Goal: Navigation & Orientation: Find specific page/section

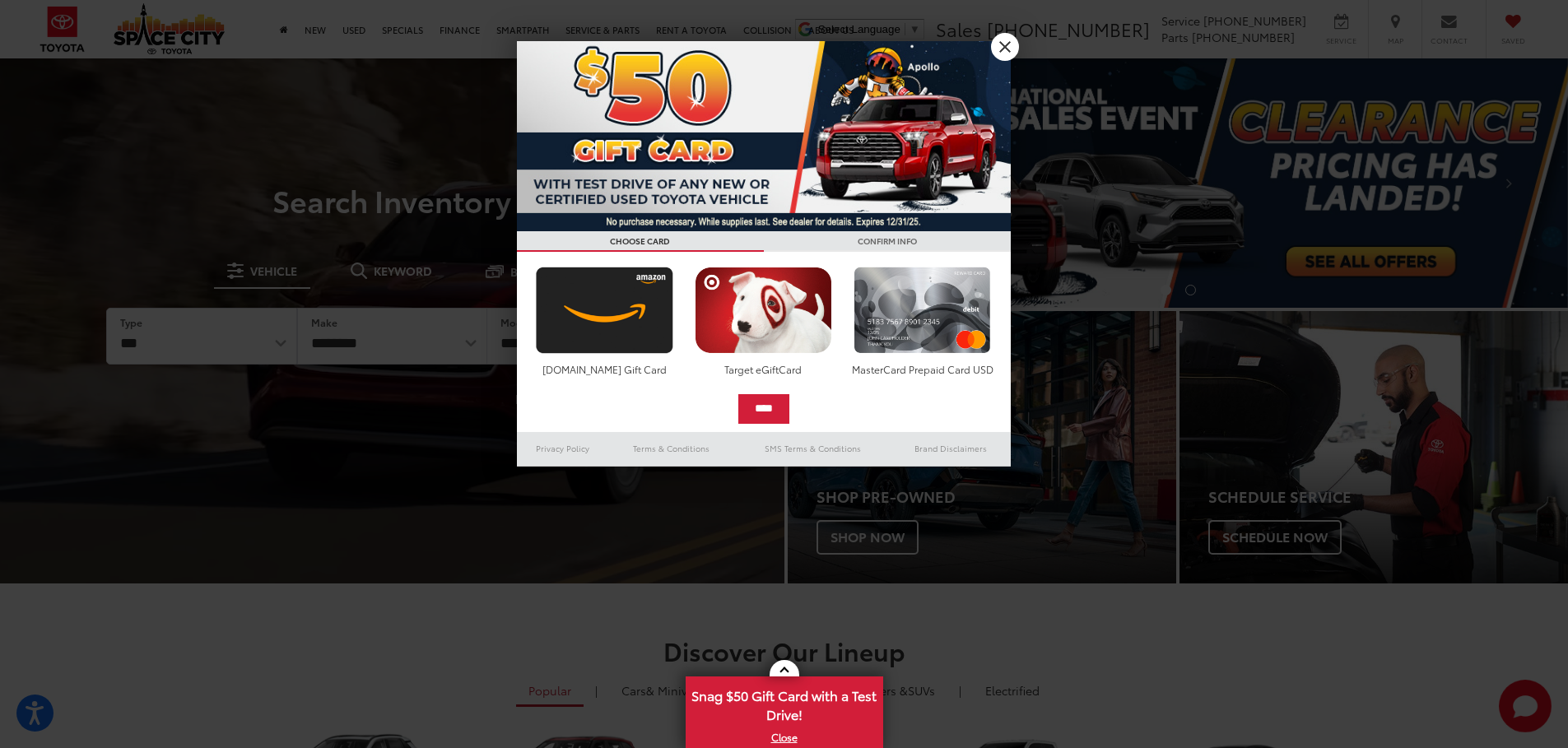
click at [771, 46] on link "X" at bounding box center [1005, 47] width 28 height 28
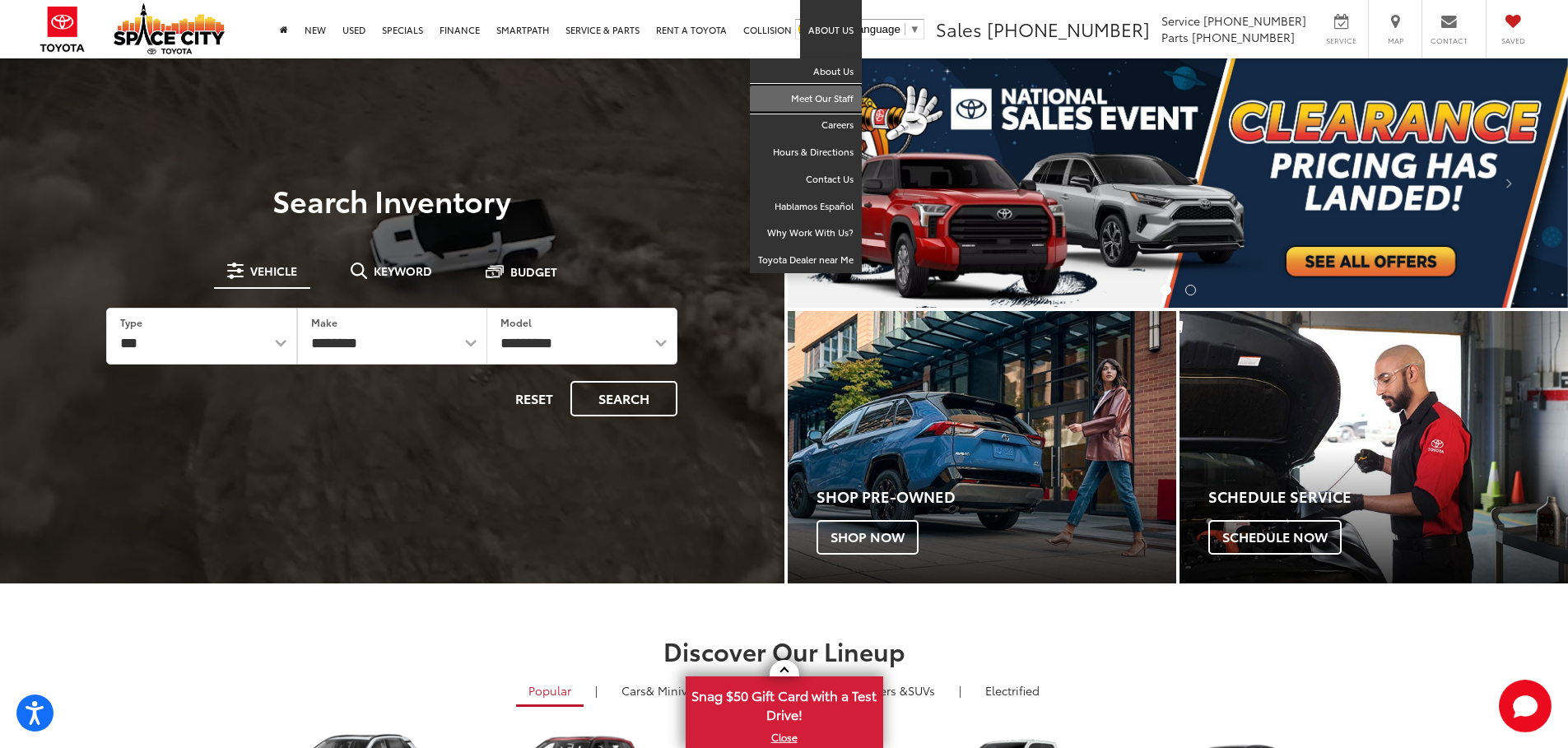
click at [771, 96] on link "Meet Our Staff" at bounding box center [805, 99] width 112 height 27
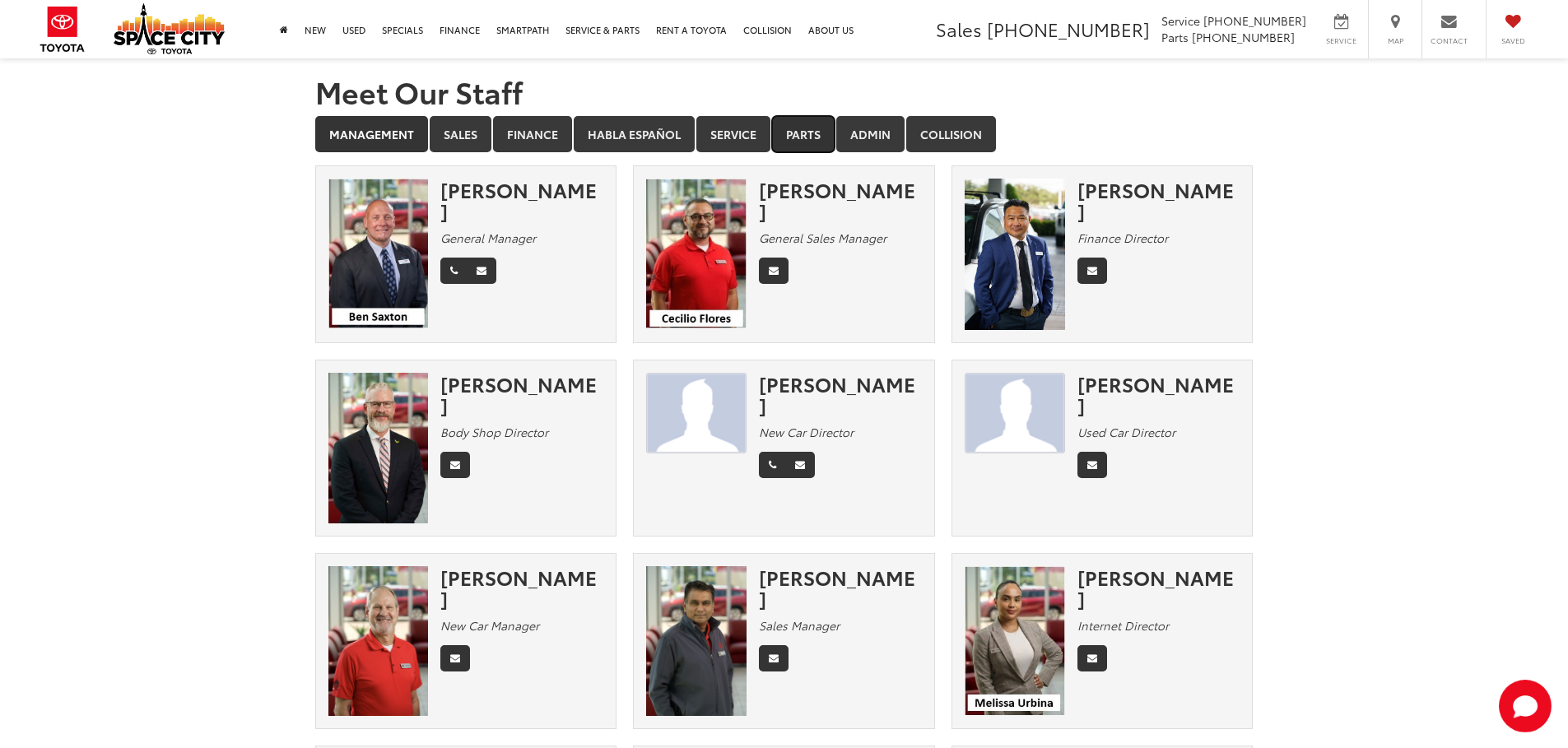
click at [801, 139] on link "Parts" at bounding box center [802, 134] width 62 height 36
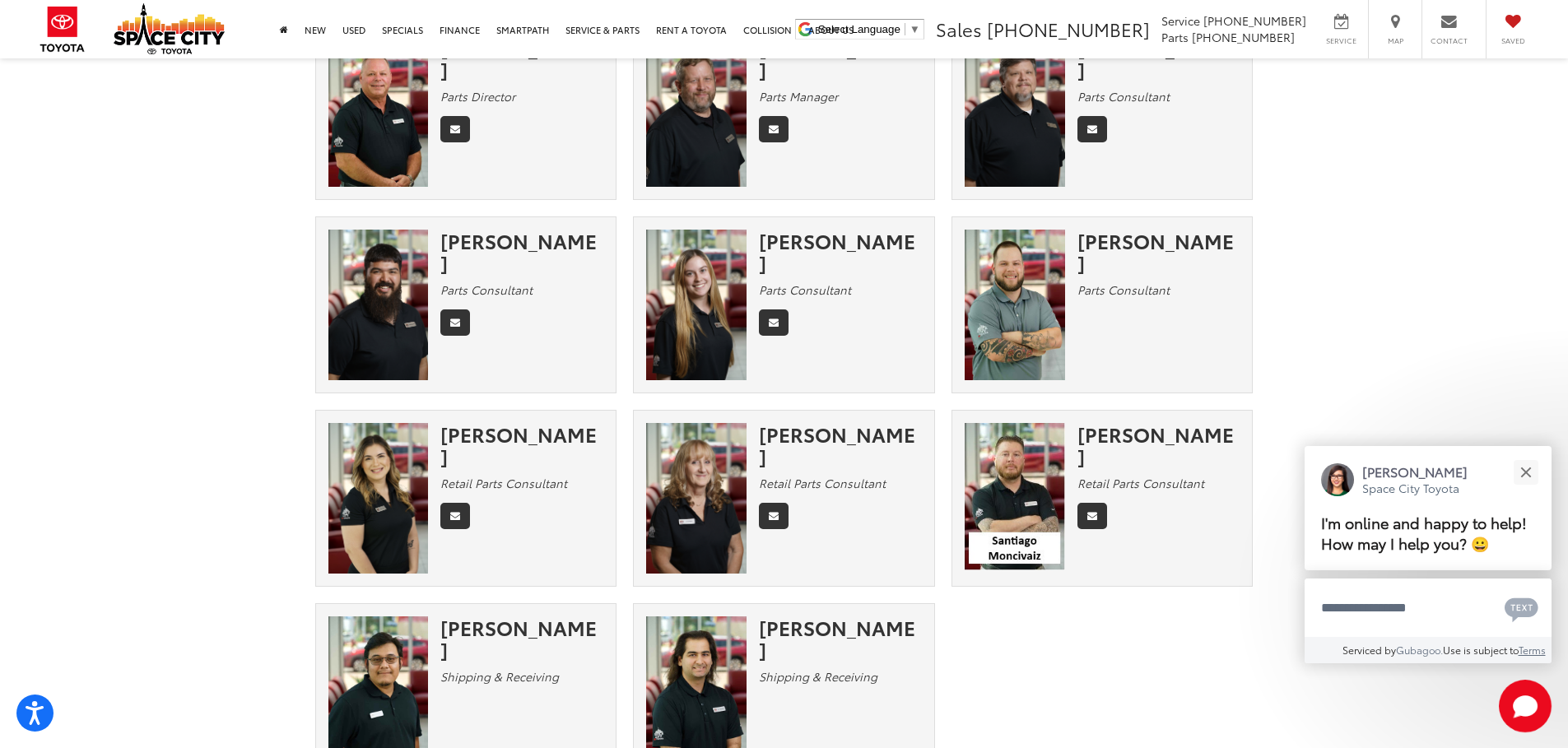
scroll to position [247, 0]
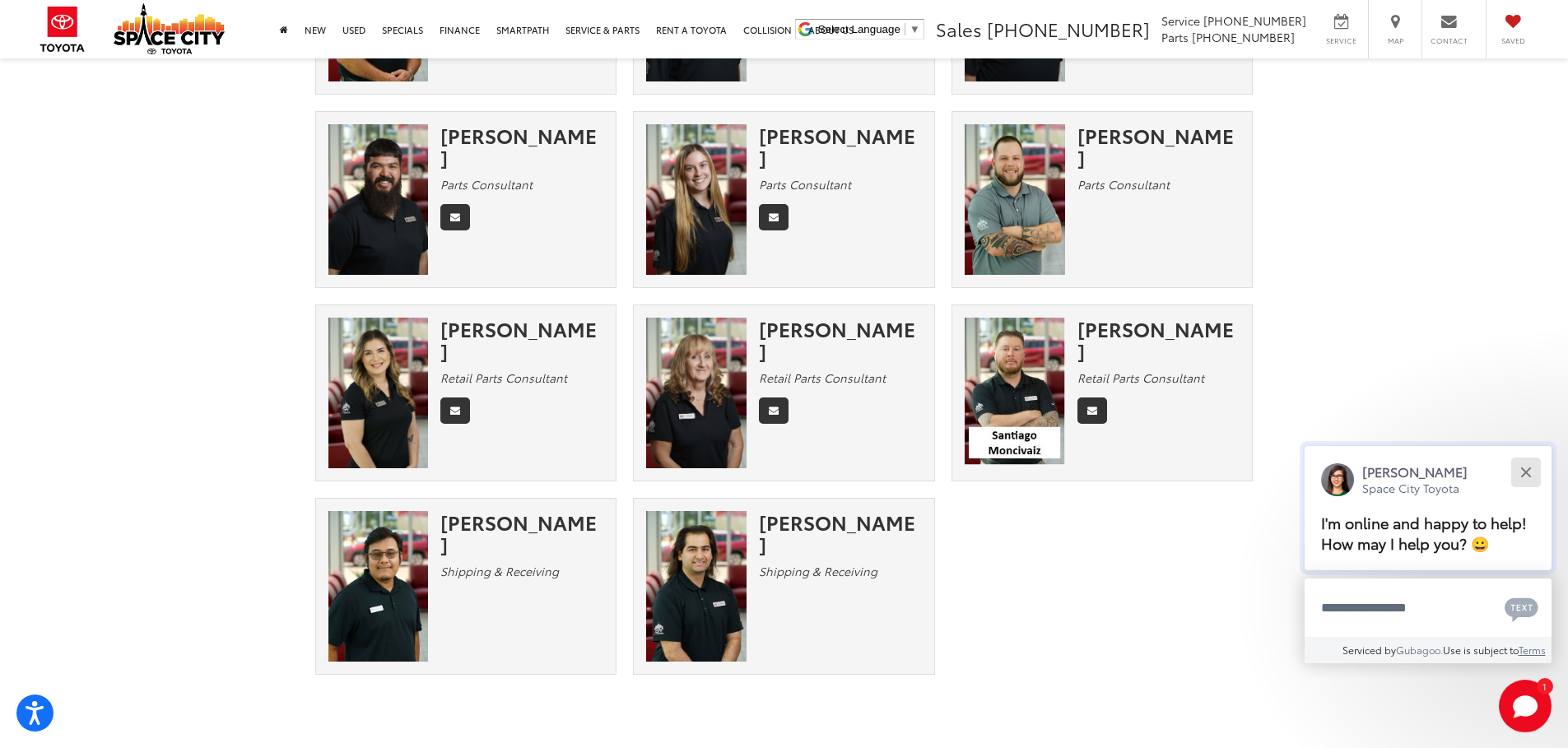
click at [1525, 463] on button "Close" at bounding box center [1524, 471] width 35 height 35
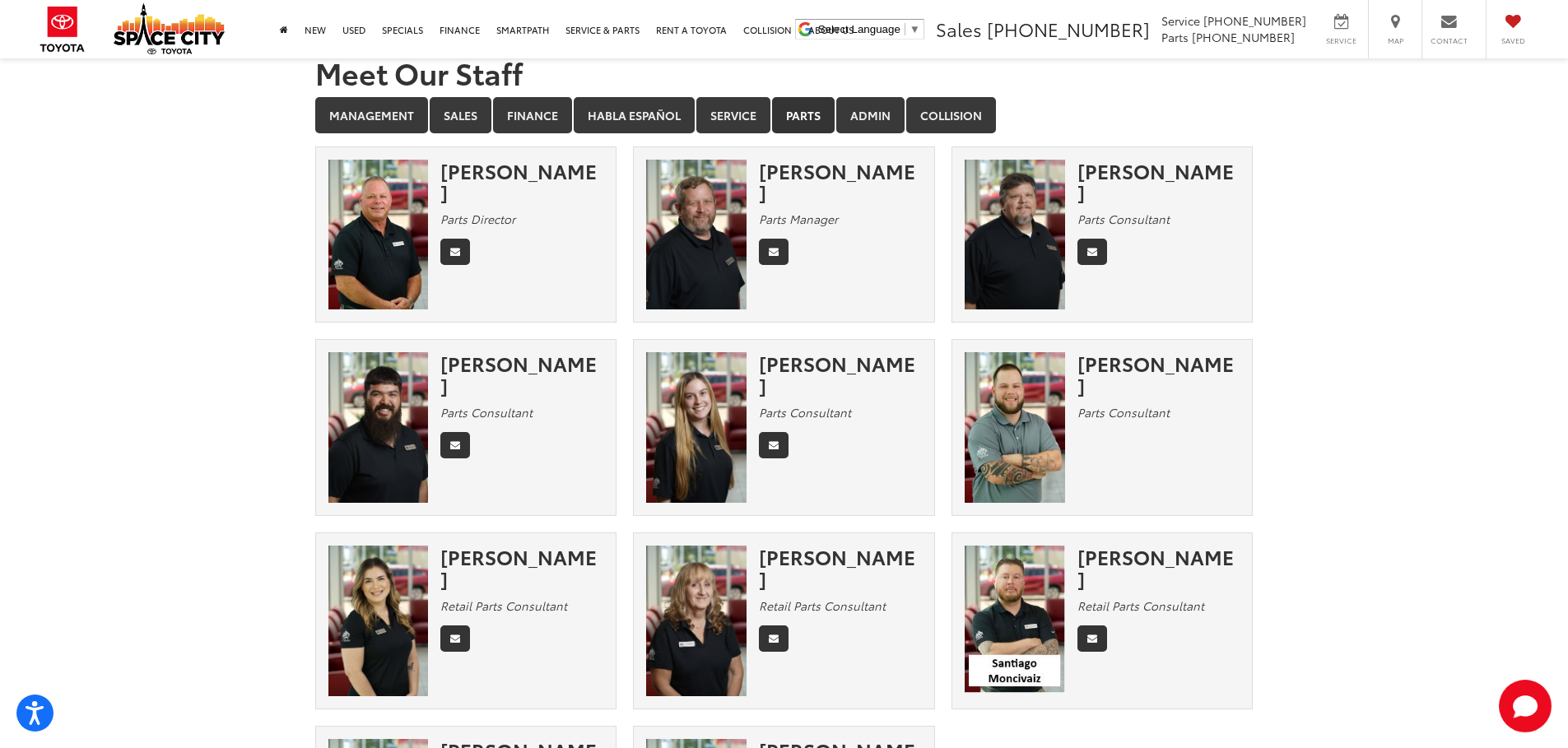
scroll to position [0, 0]
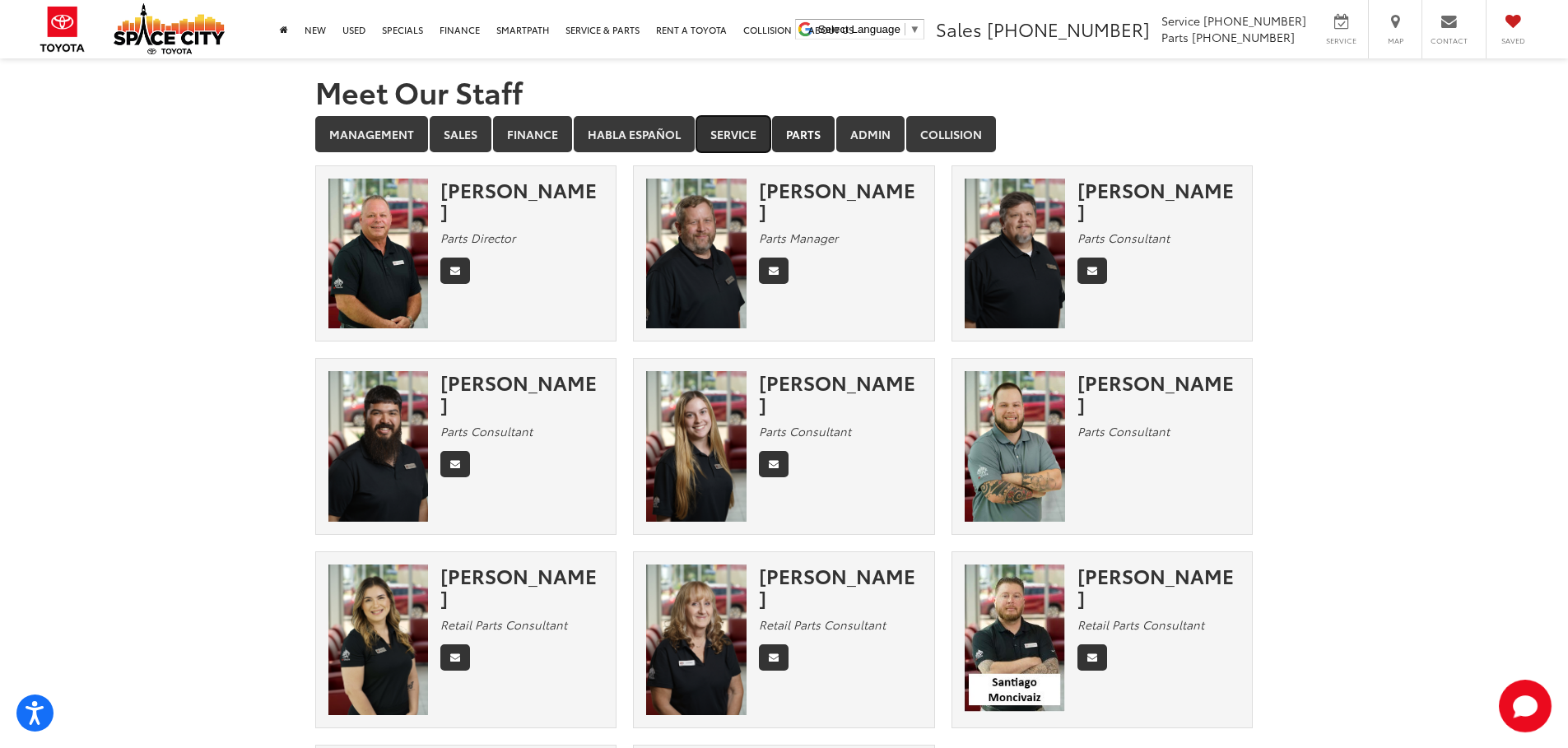
click at [761, 138] on link "Service" at bounding box center [733, 134] width 74 height 36
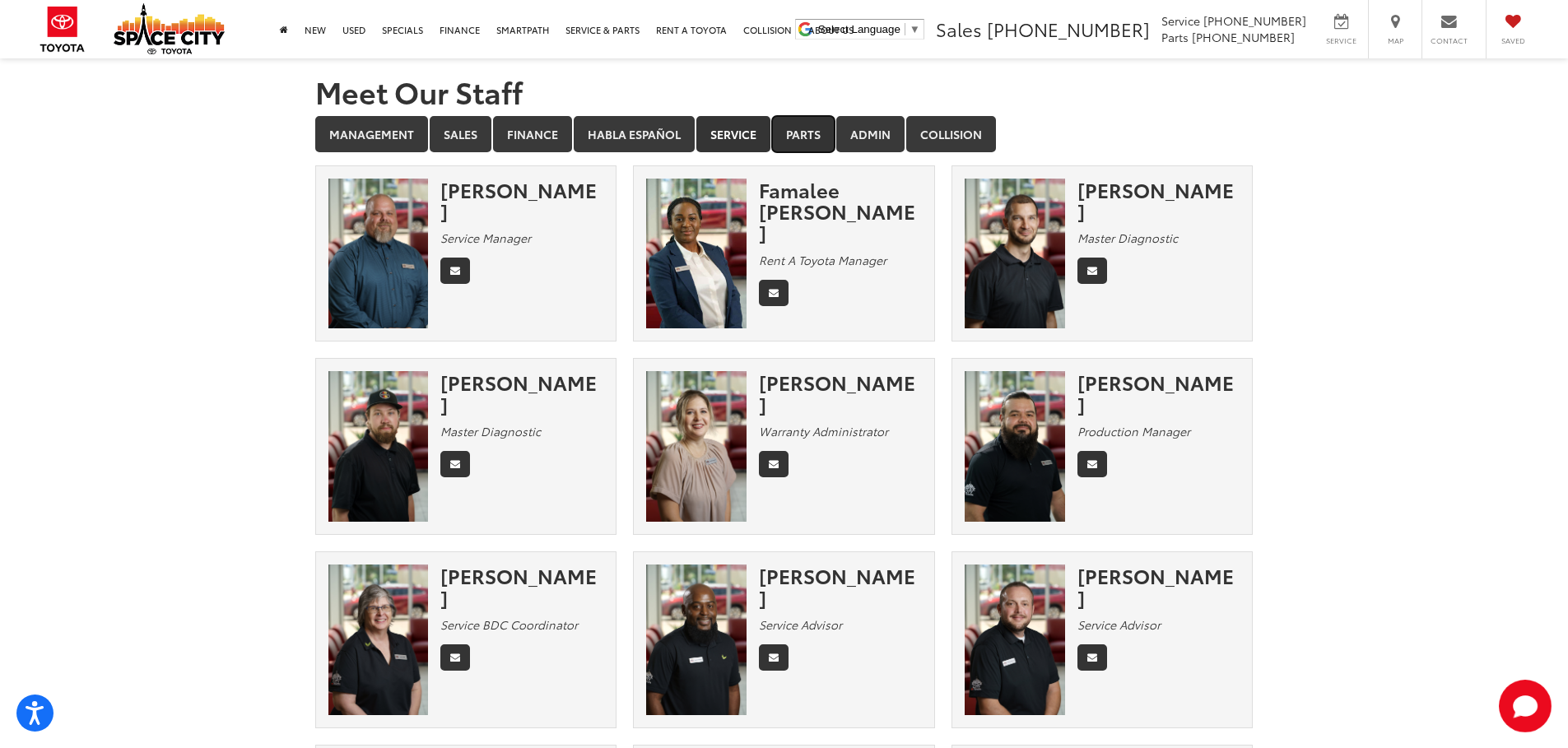
click at [800, 144] on link "Parts" at bounding box center [802, 134] width 62 height 36
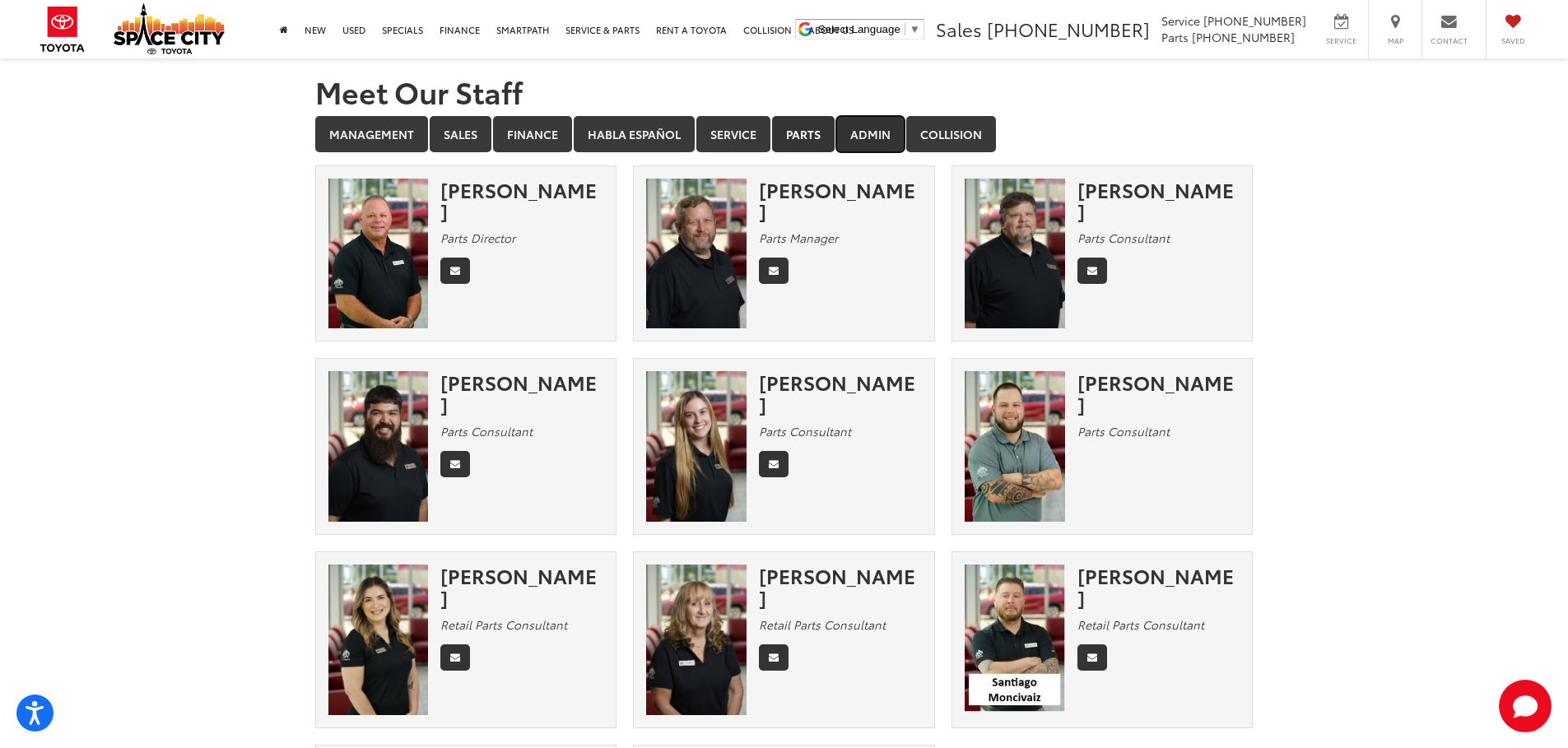
click at [899, 147] on link "Admin" at bounding box center [871, 134] width 68 height 36
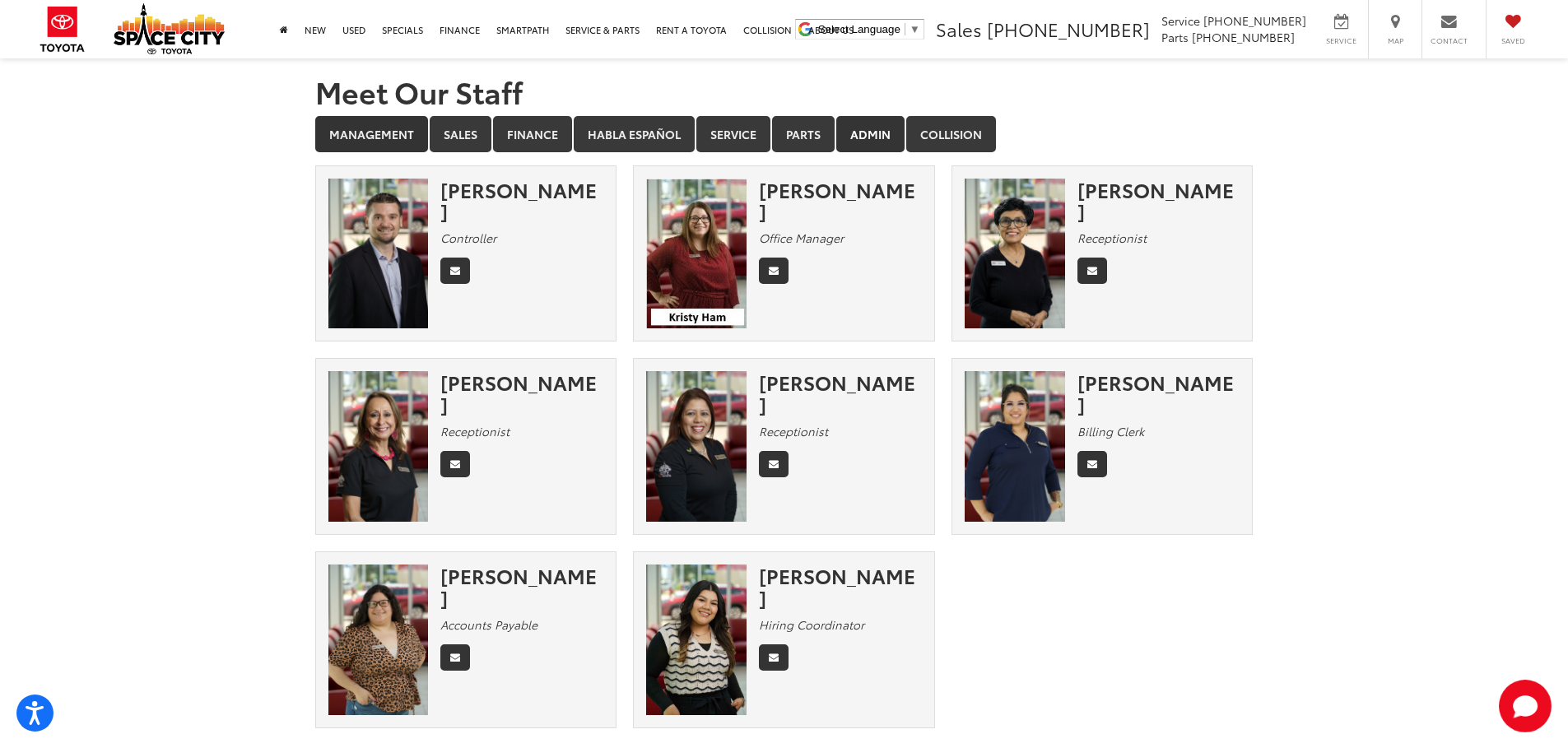
drag, startPoint x: 370, startPoint y: 113, endPoint x: 370, endPoint y: 122, distance: 9.0
click at [370, 114] on div "Meet Our Staff Management Sales Finance Habla Español Service Parts Admin Colli…" at bounding box center [784, 401] width 963 height 687
click at [371, 134] on link "Management" at bounding box center [371, 134] width 113 height 36
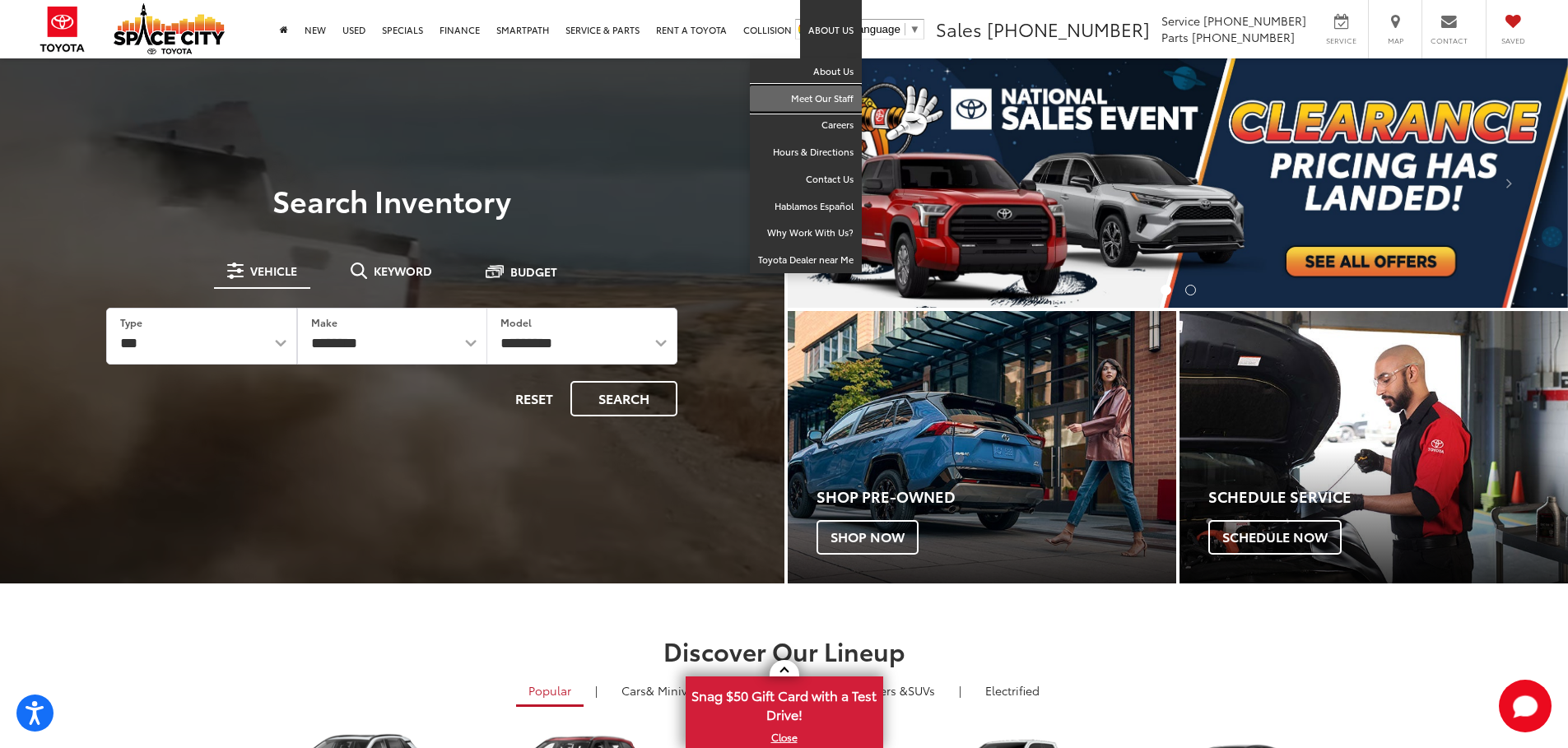
click at [771, 88] on link "Meet Our Staff" at bounding box center [805, 99] width 112 height 27
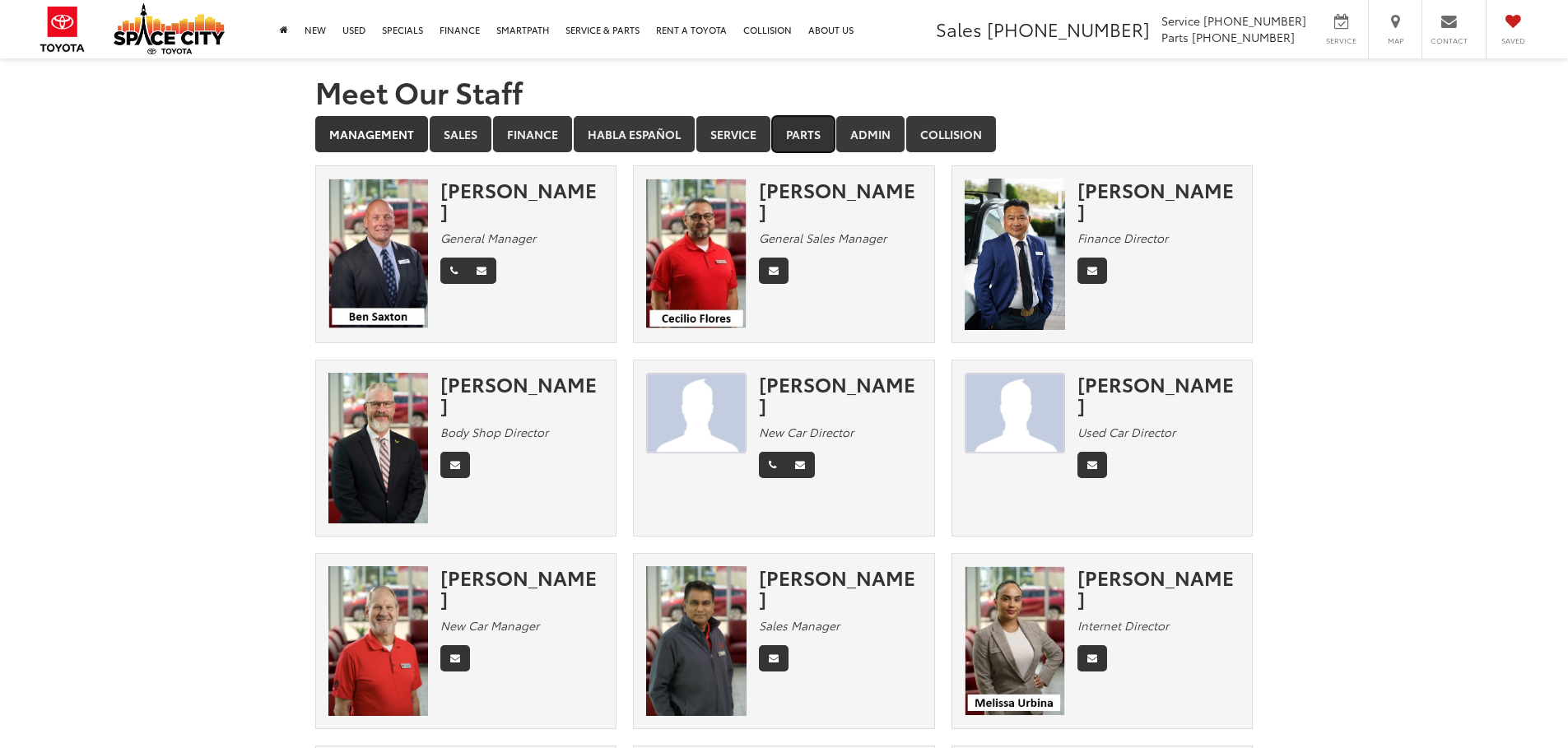
click at [833, 120] on link "Parts" at bounding box center [802, 134] width 62 height 36
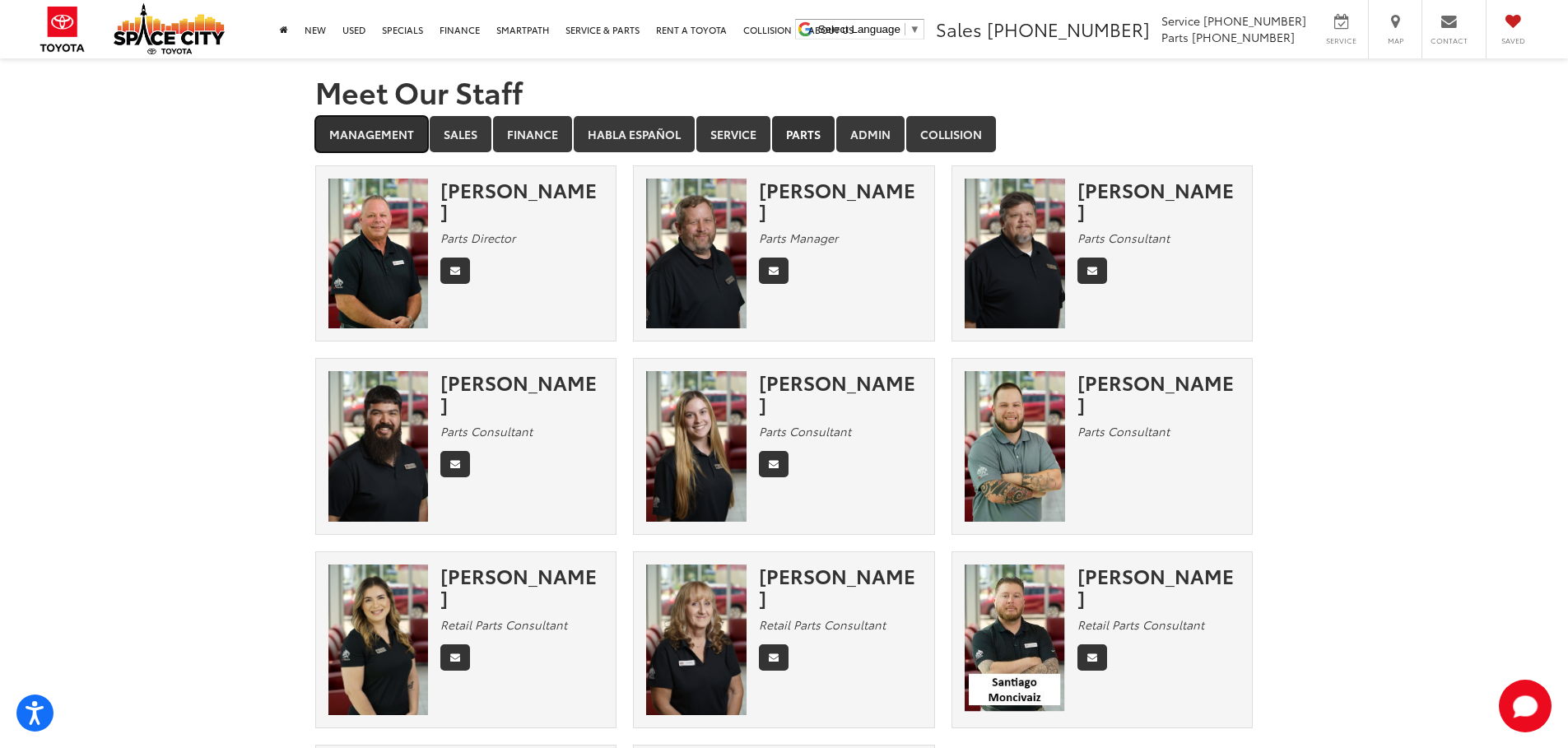
click at [329, 124] on link "Management" at bounding box center [371, 134] width 113 height 36
